Goal: Information Seeking & Learning: Learn about a topic

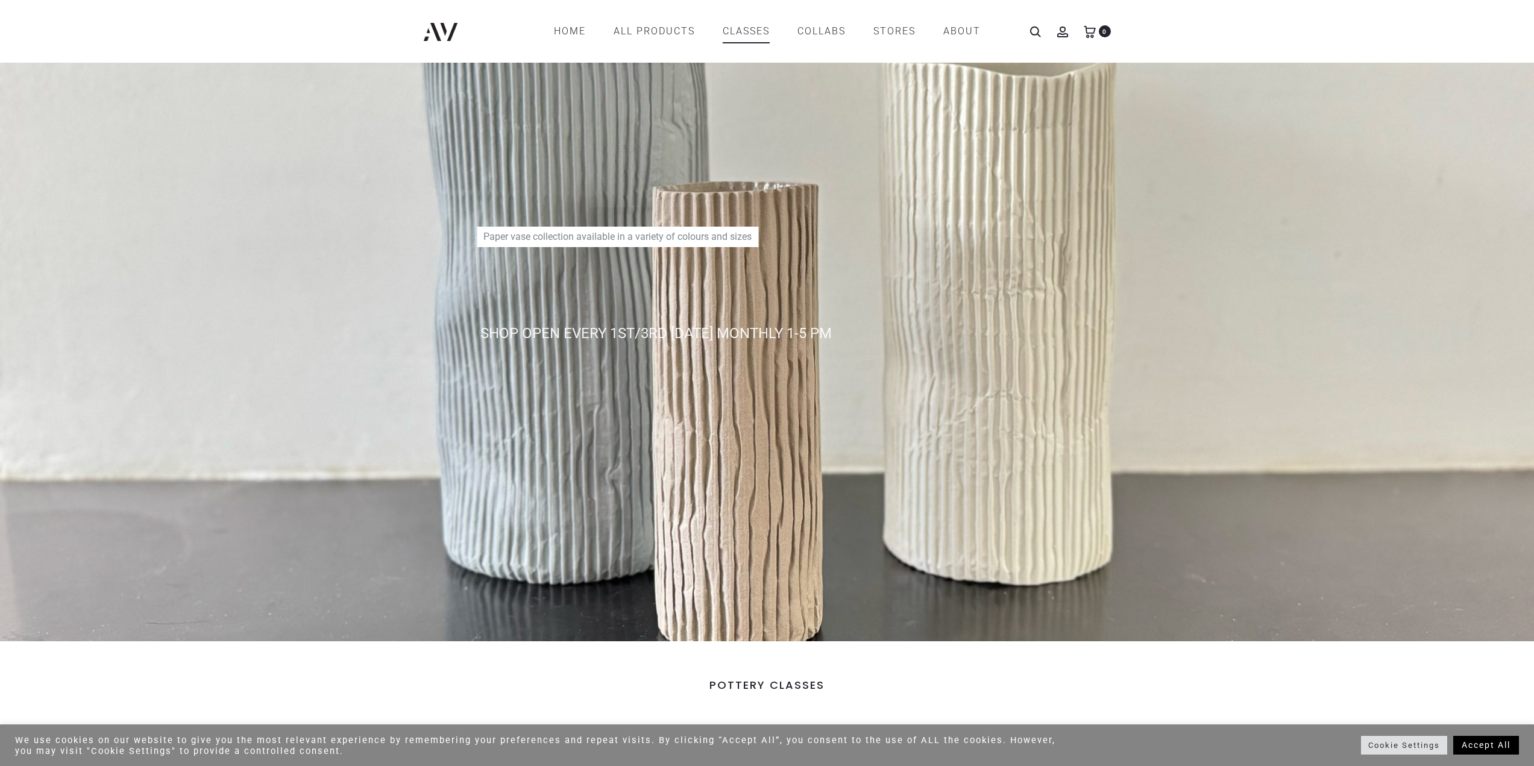
click at [755, 26] on link "CLASSES" at bounding box center [746, 31] width 47 height 20
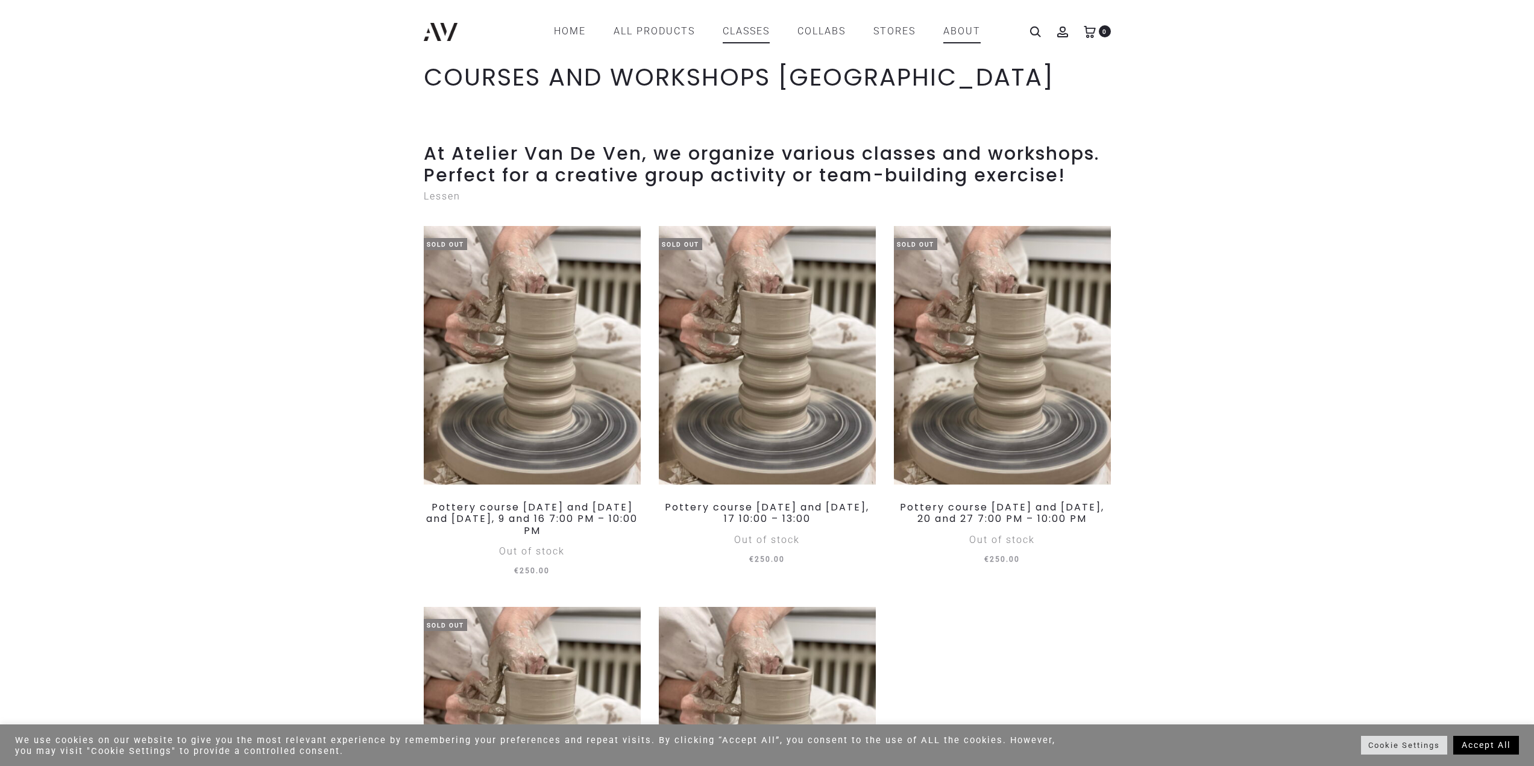
click at [958, 28] on link "ABOUT" at bounding box center [962, 31] width 37 height 20
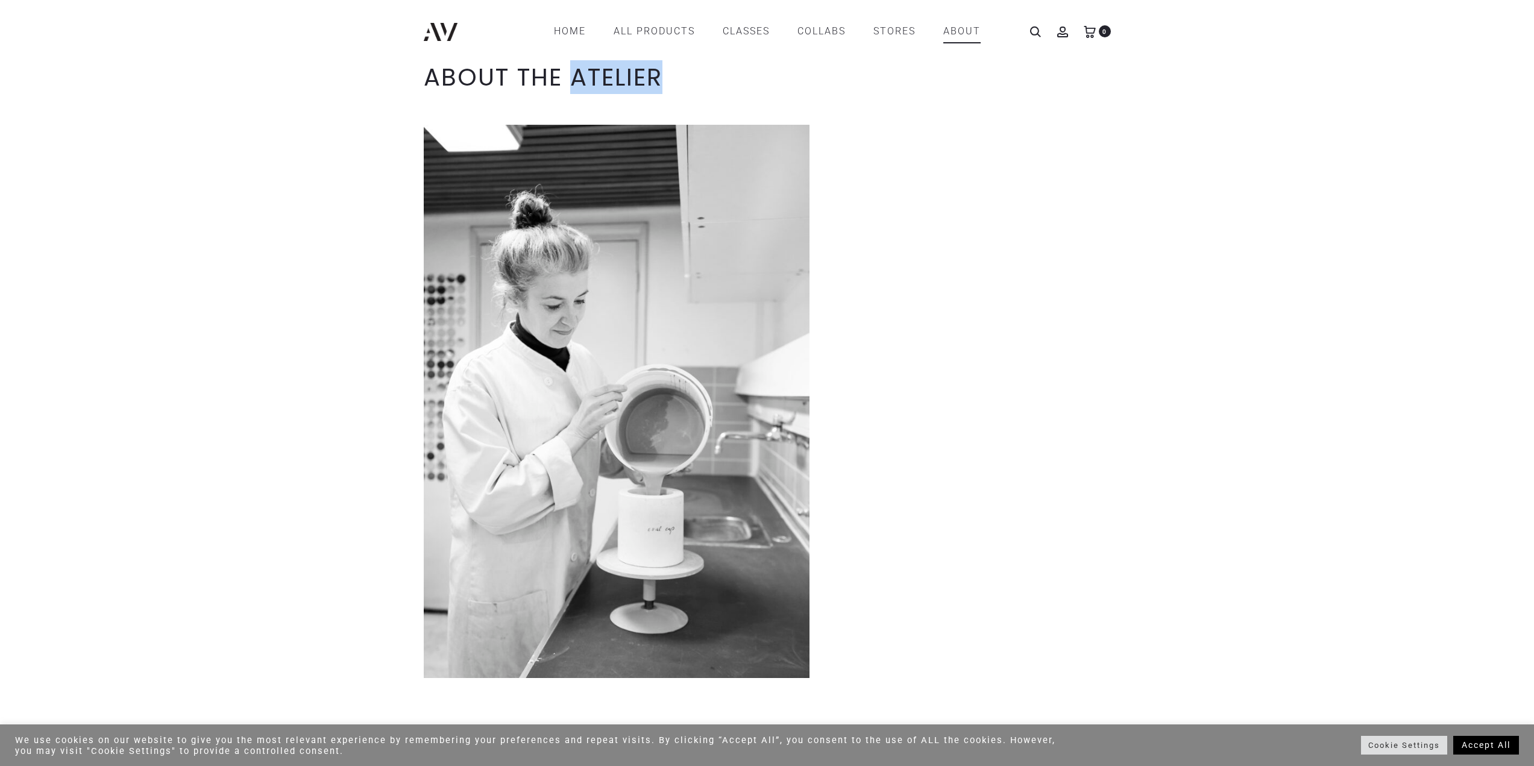
drag, startPoint x: 663, startPoint y: 77, endPoint x: 576, endPoint y: 80, distance: 86.9
click at [576, 80] on h1 "ABOUT THE ATELIER" at bounding box center [767, 77] width 687 height 29
copy h1 "ATELIER"
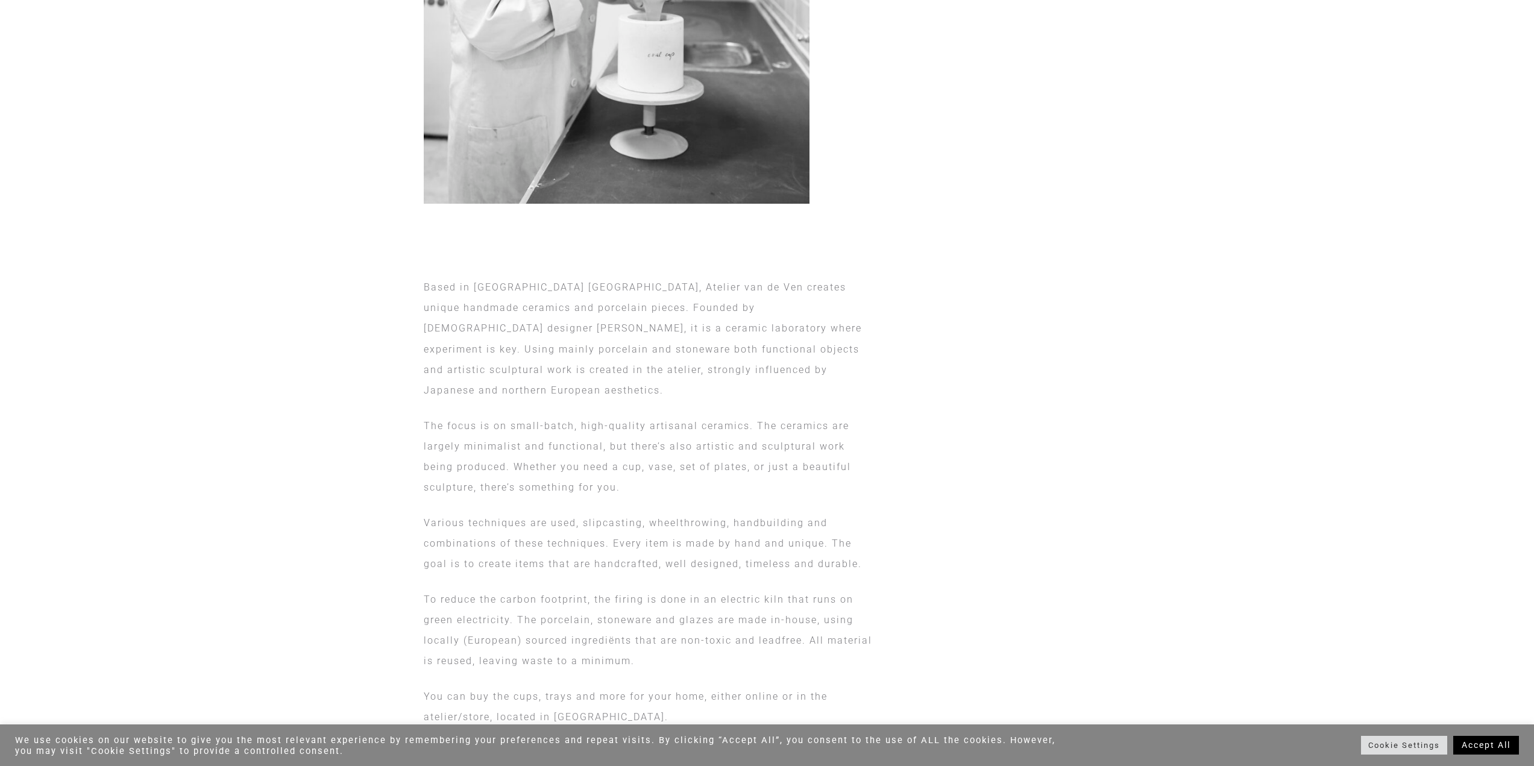
scroll to position [482, 0]
